Goal: Transaction & Acquisition: Purchase product/service

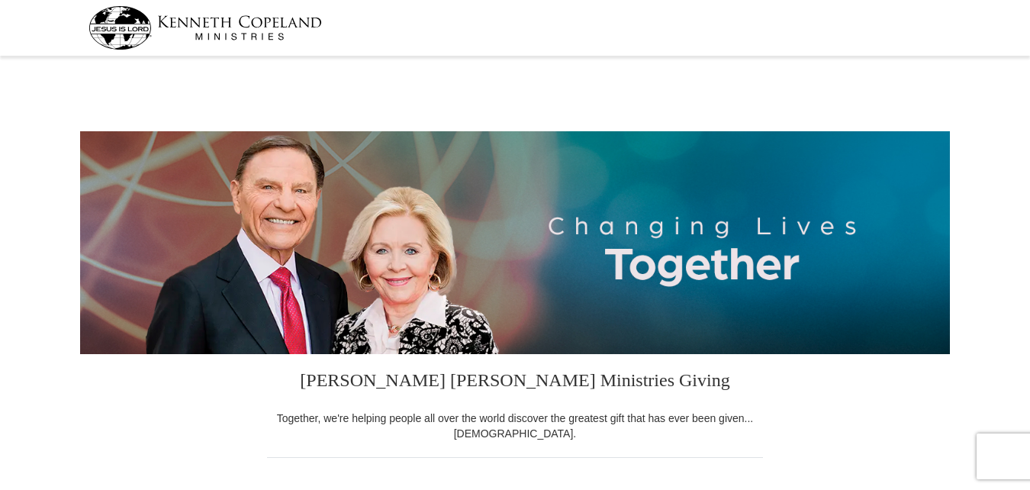
select select "MO"
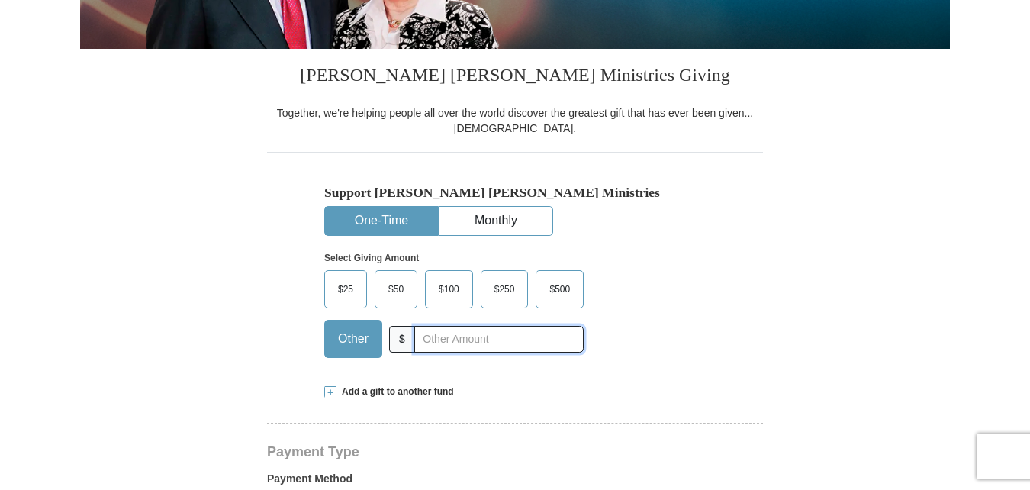
drag, startPoint x: 424, startPoint y: 339, endPoint x: 439, endPoint y: 334, distance: 15.9
click at [425, 337] on input "text" at bounding box center [498, 339] width 169 height 27
type input "35.00"
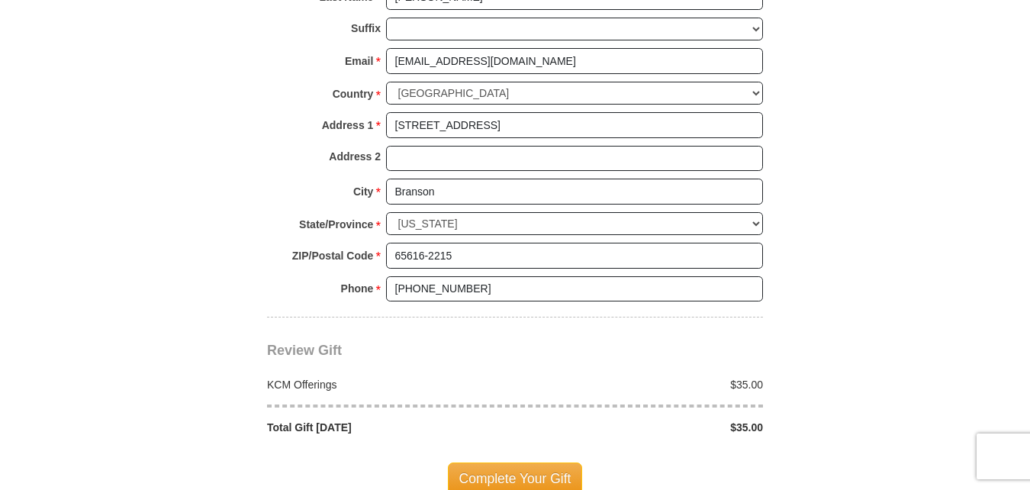
scroll to position [1145, 0]
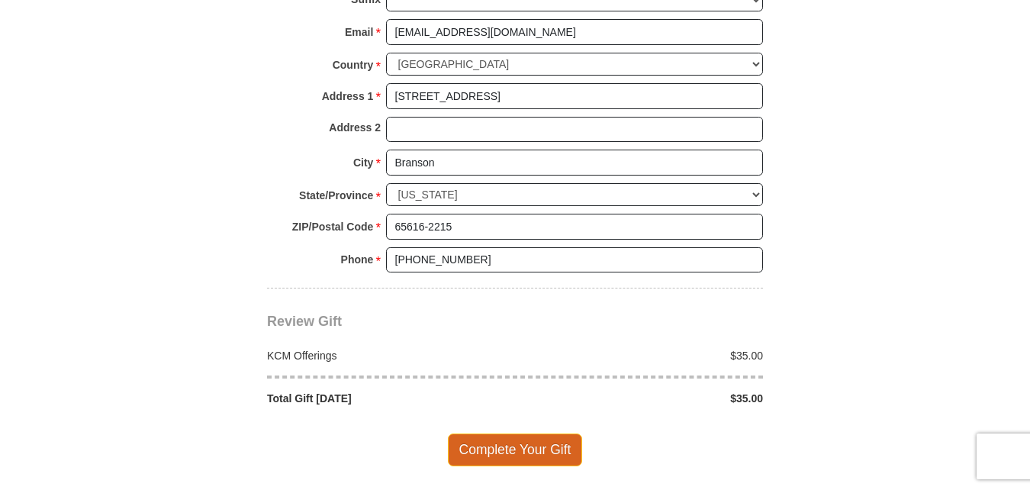
click at [521, 451] on span "Complete Your Gift" at bounding box center [515, 450] width 135 height 32
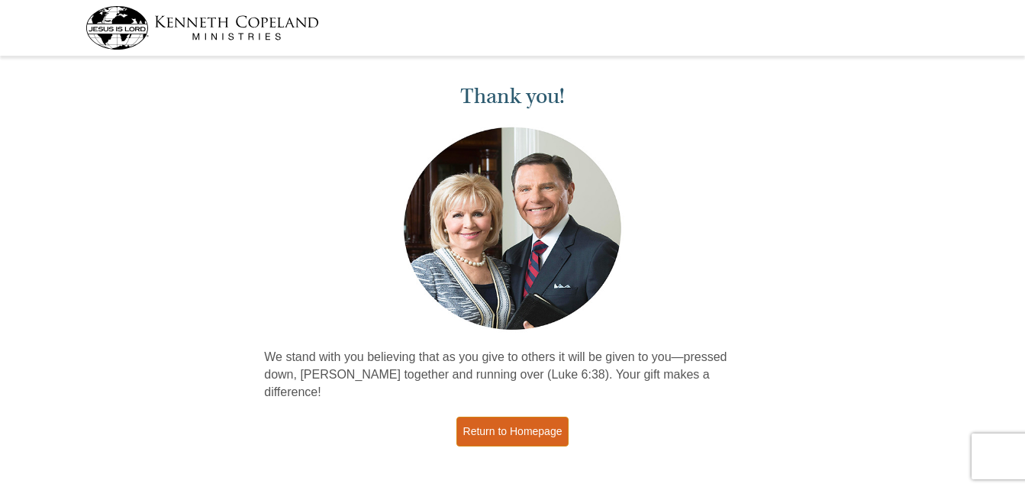
click at [524, 419] on link "Return to Homepage" at bounding box center [512, 432] width 113 height 30
